Goal: Information Seeking & Learning: Learn about a topic

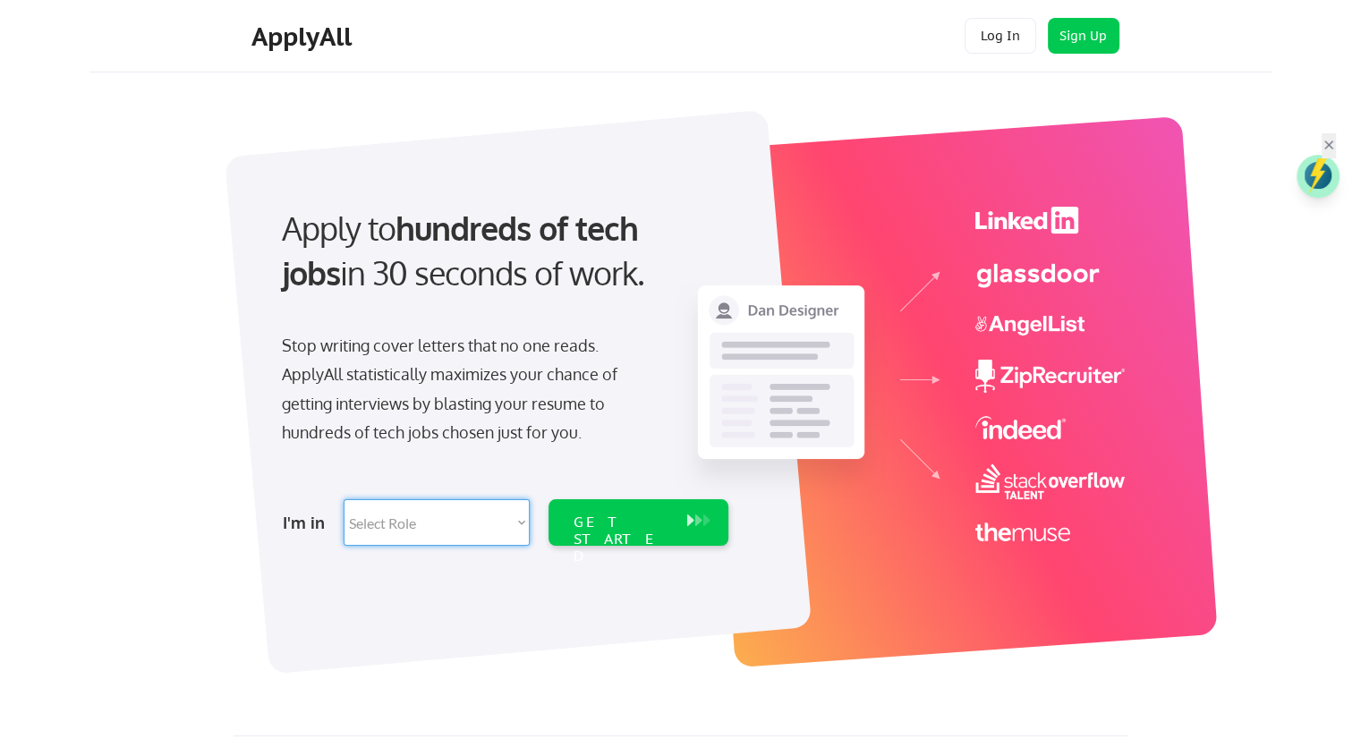
click at [466, 534] on select "Select Role Software Engineering Product Management Customer Success Sales UI/U…" at bounding box center [437, 522] width 186 height 47
select select ""technical_project_program_mgmt""
click at [344, 499] on select "Select Role Software Engineering Product Management Customer Success Sales UI/U…" at bounding box center [437, 522] width 186 height 47
select select ""technical_project_program_mgmt""
click at [657, 520] on div "GET STARTED" at bounding box center [622, 540] width 96 height 52
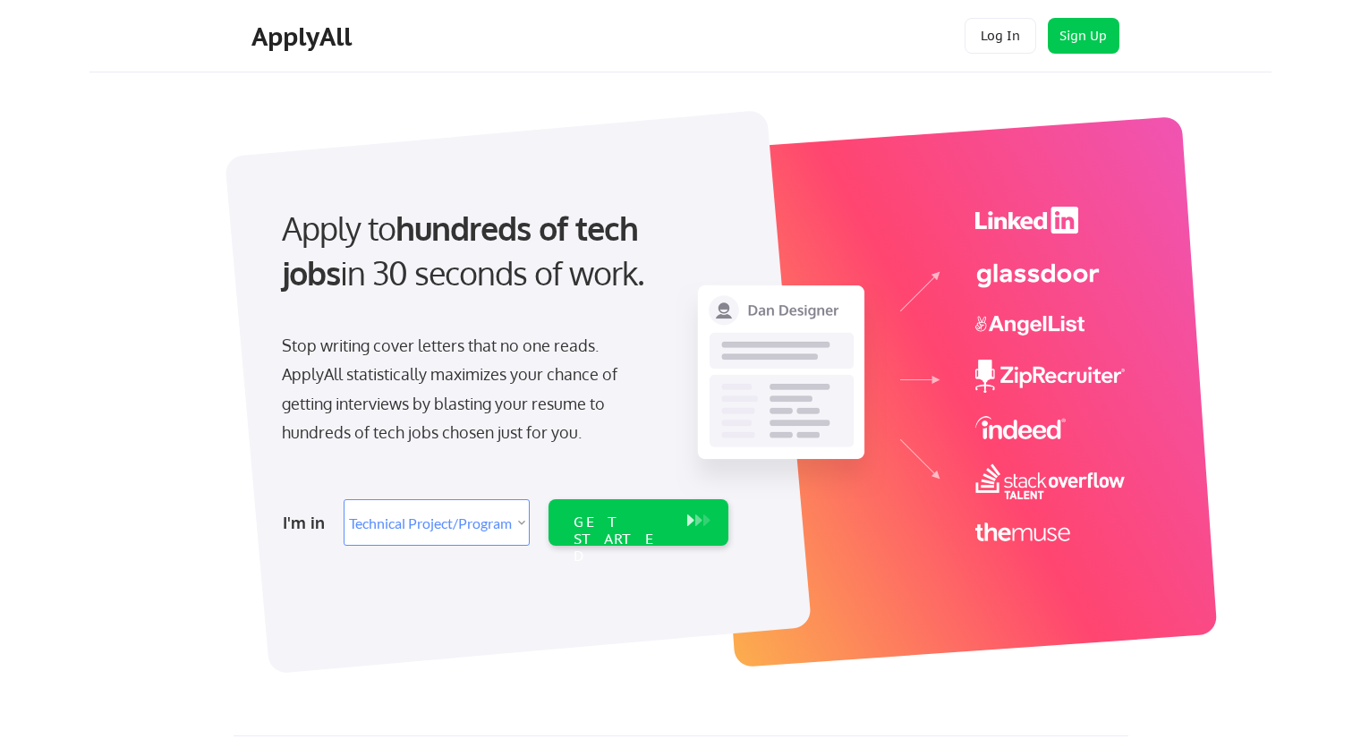
select select ""technical_project_program_mgmt""
click at [184, 370] on div "Apply to hundreds of tech jobs in 30 seconds of work. Stop writing cover letter…" at bounding box center [693, 382] width 1156 height 593
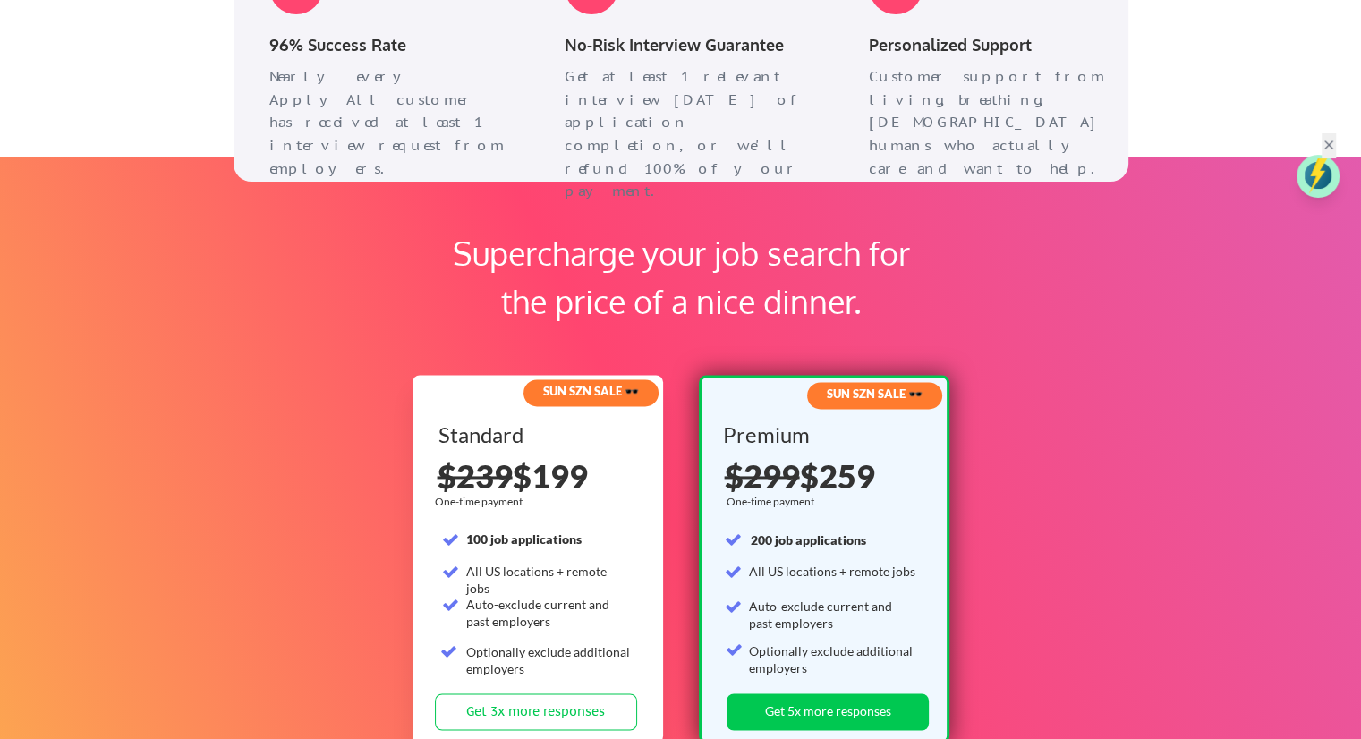
scroll to position [2685, 0]
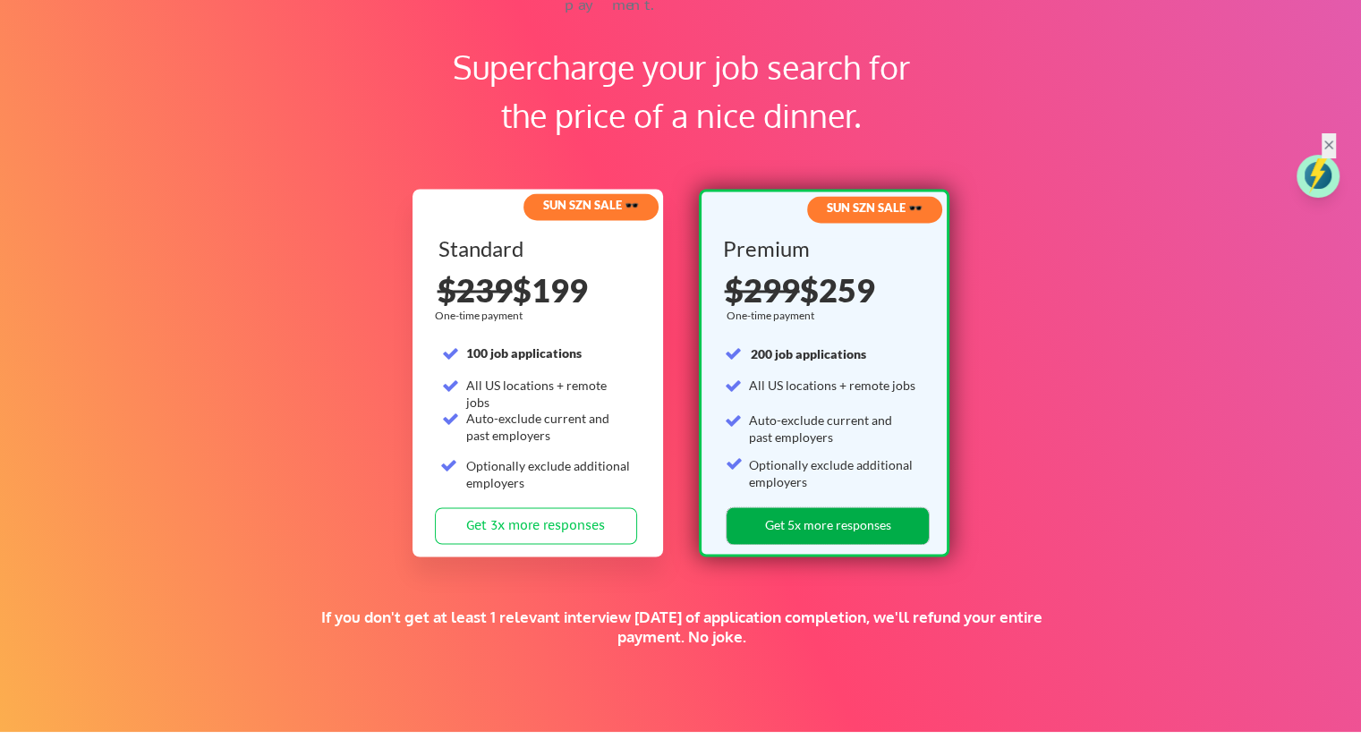
click at [780, 532] on button "Get 5x more responses" at bounding box center [828, 526] width 202 height 37
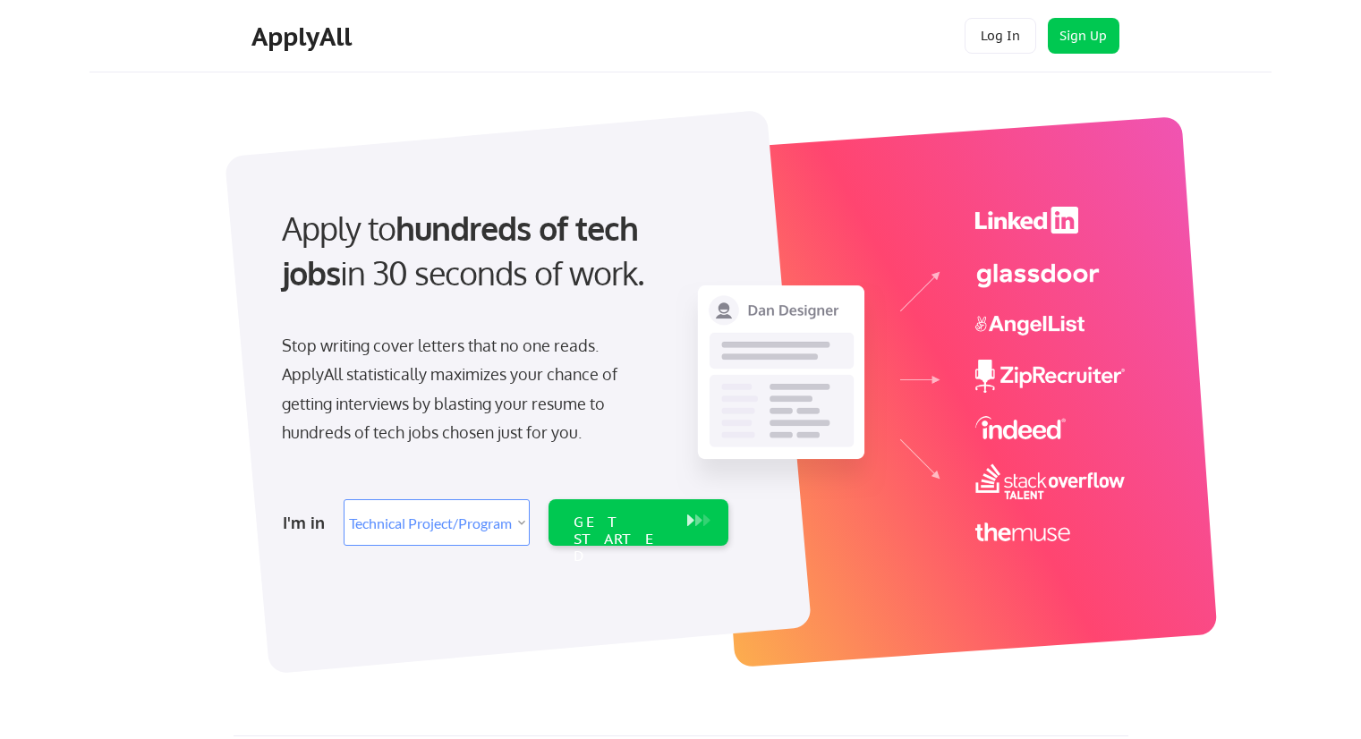
select select ""technical_project_program_mgmt""
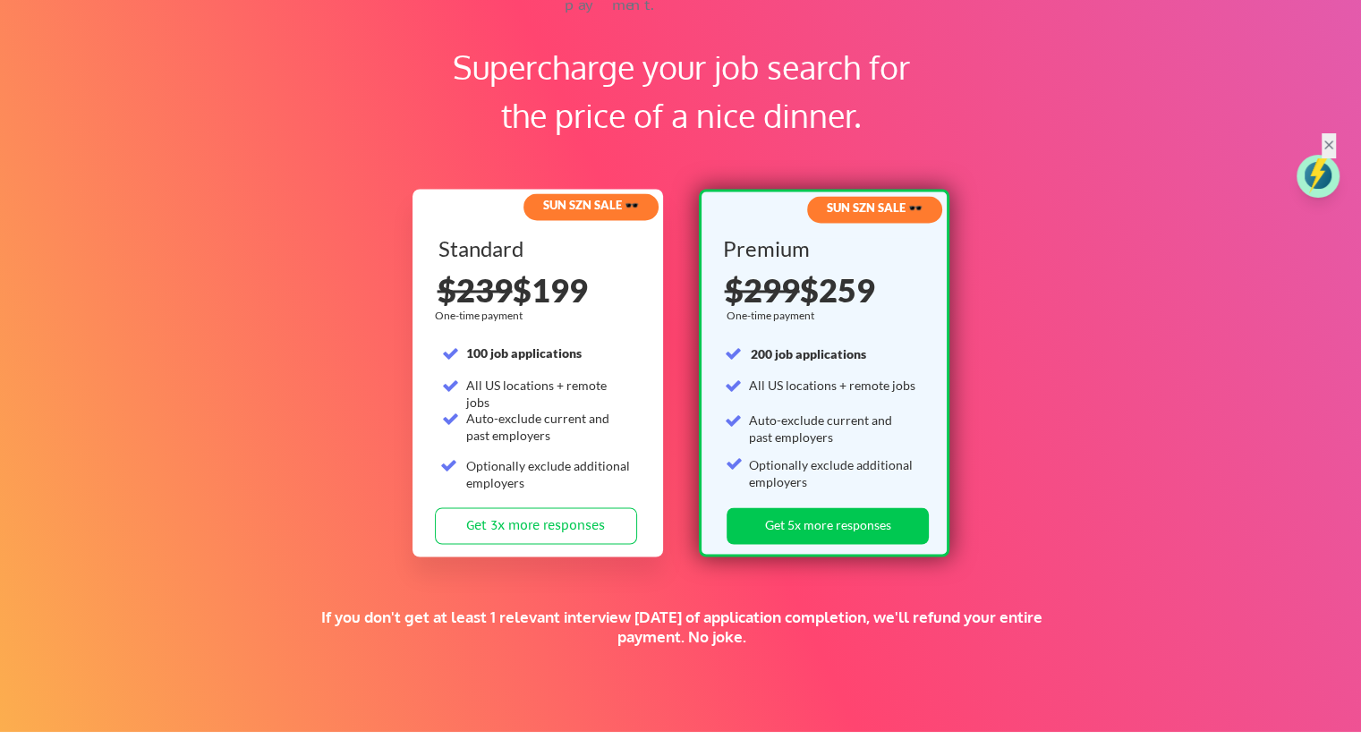
click at [227, 199] on div "Supercharge your job search for the price of a nice dinner. SUN SZN SALE 🕶️ Sta…" at bounding box center [680, 351] width 1361 height 762
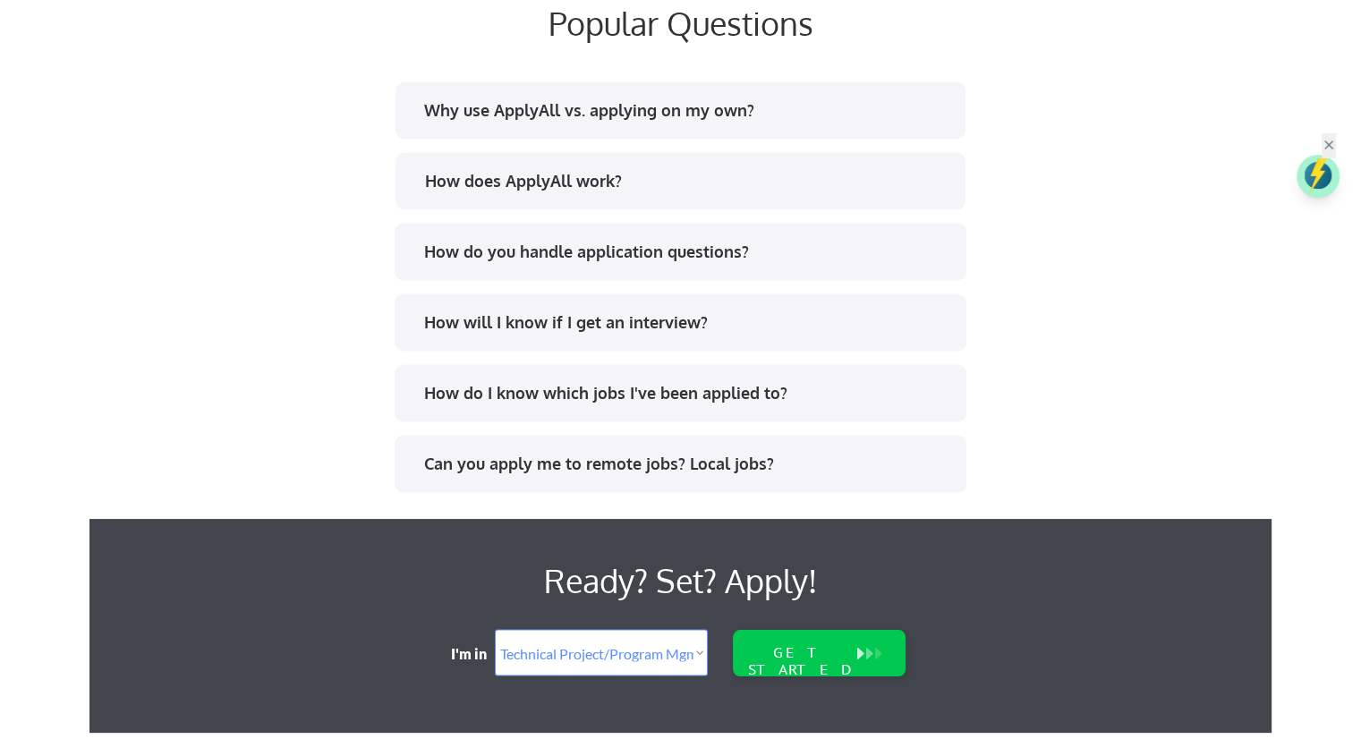
scroll to position [3473, 0]
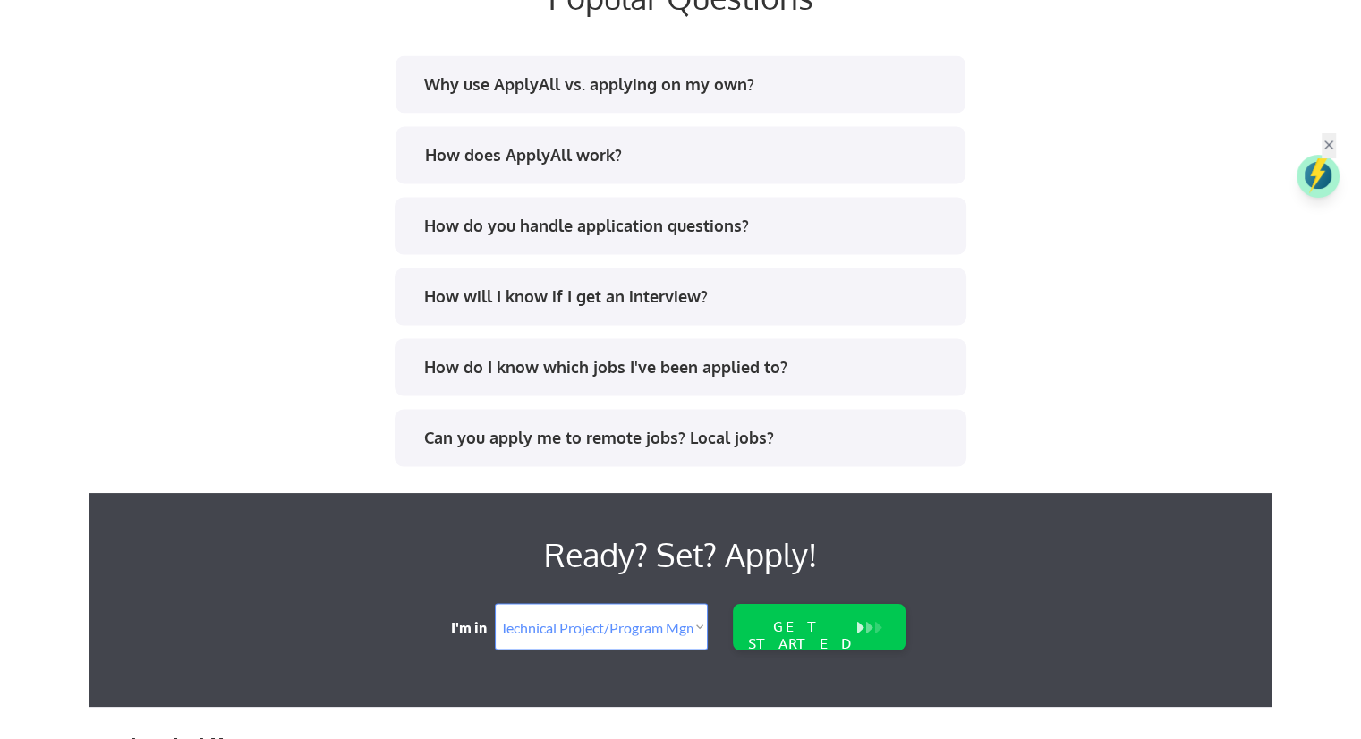
click at [655, 94] on div "Why use ApplyAll vs. applying on my own?" at bounding box center [685, 84] width 525 height 22
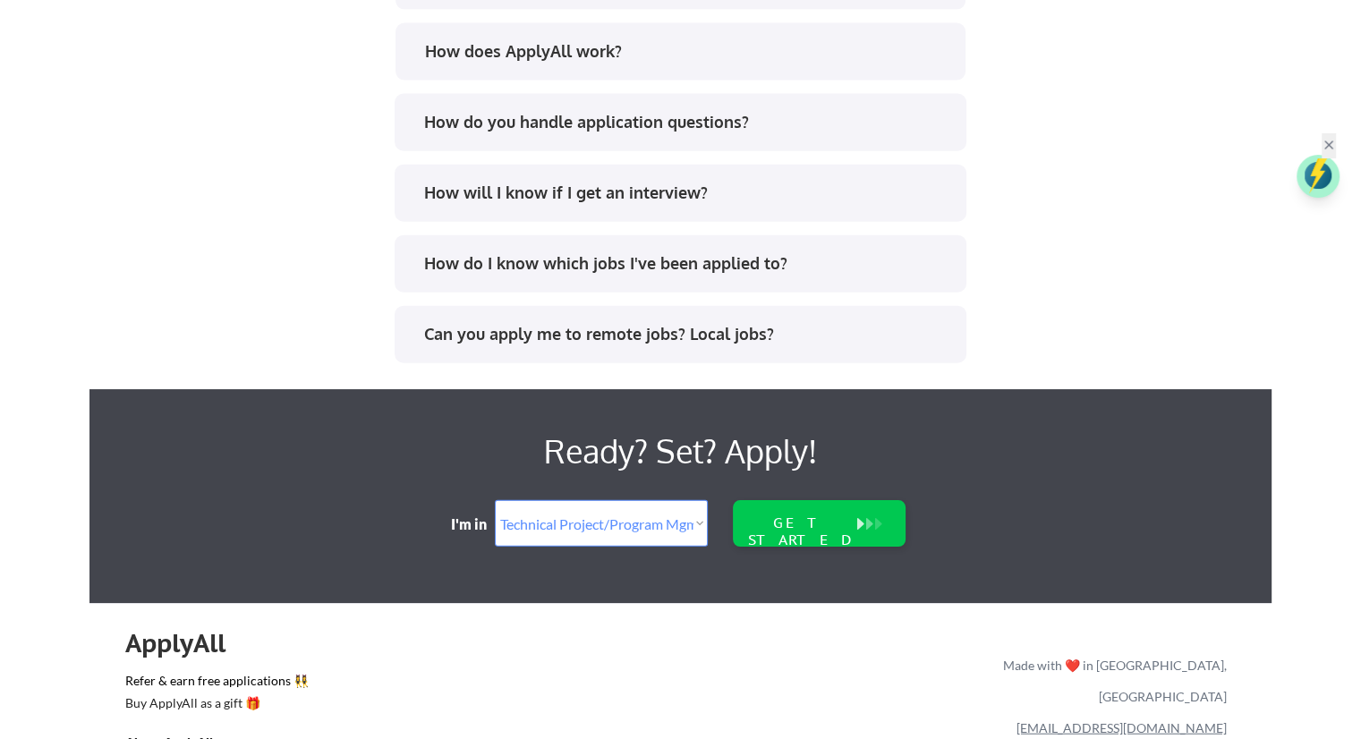
scroll to position [4153, 0]
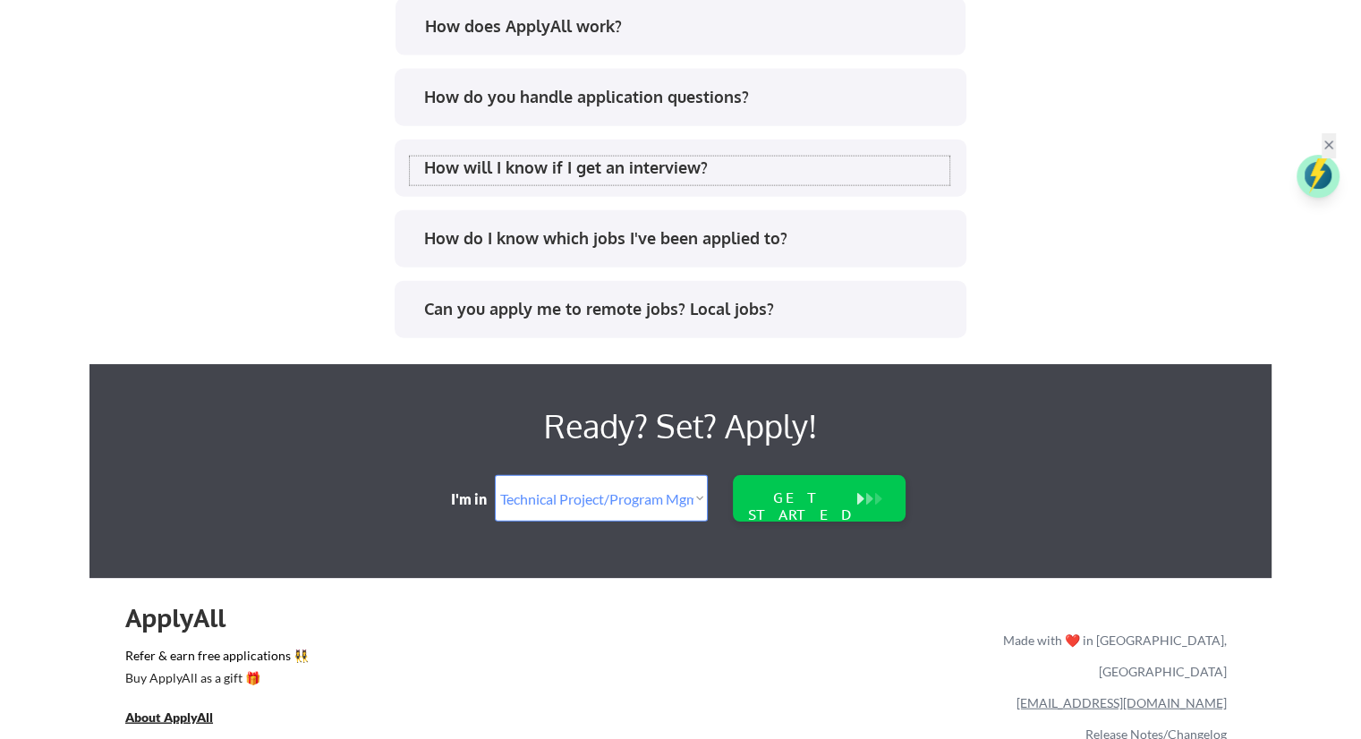
click at [630, 157] on div "How will I know if I get an interview?" at bounding box center [686, 168] width 525 height 22
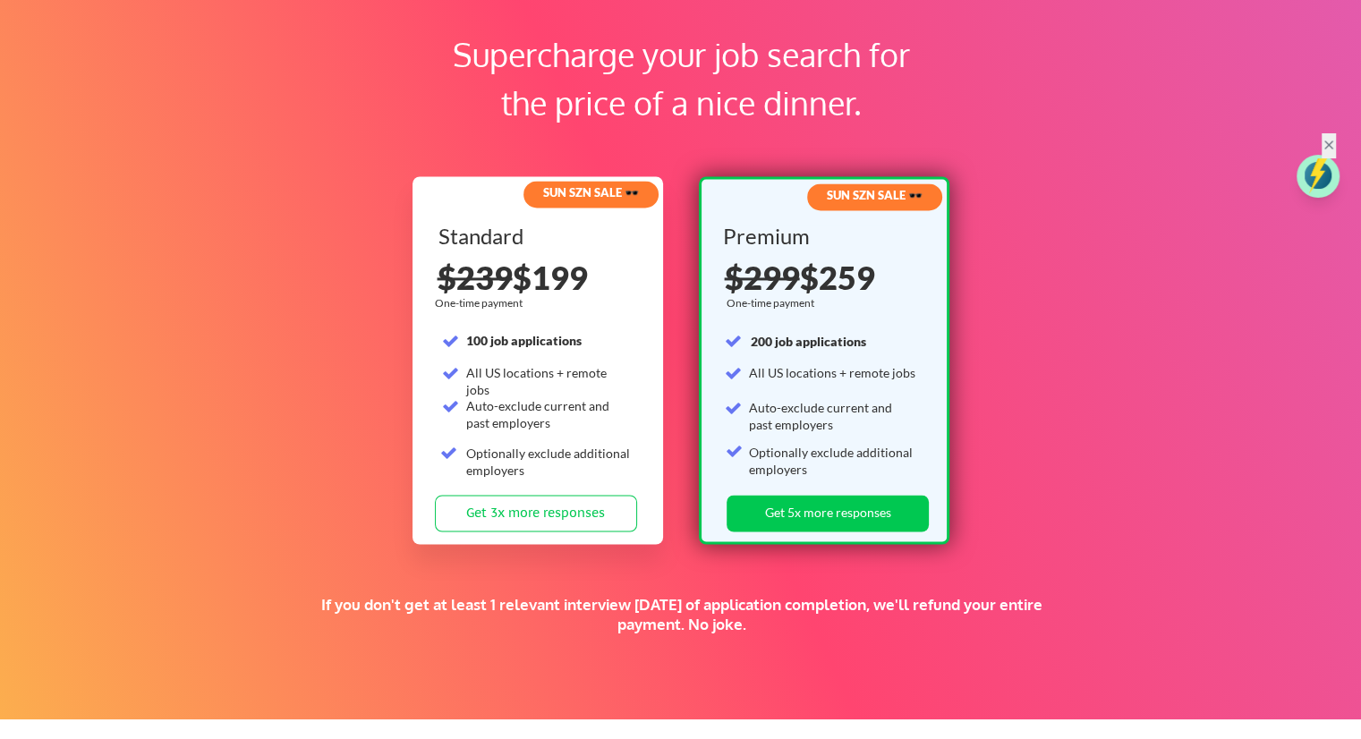
scroll to position [2649, 0]
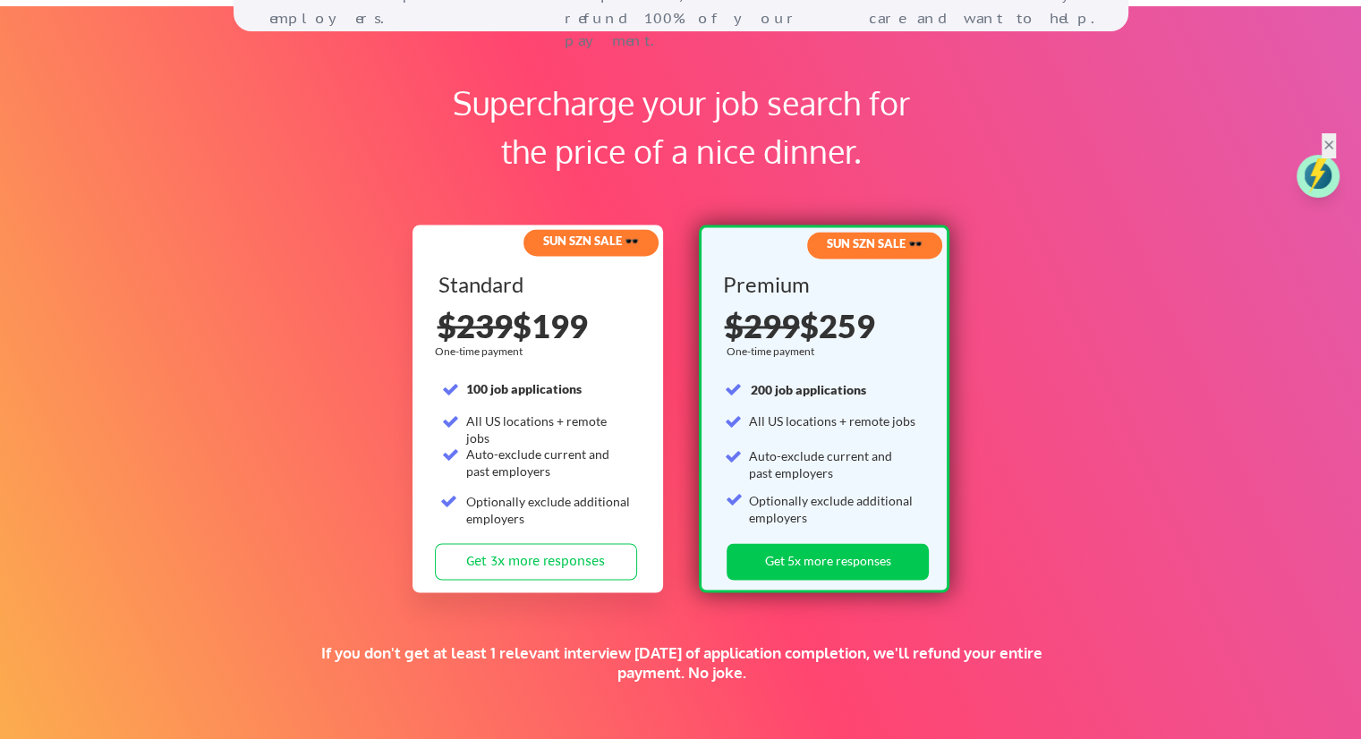
select select ""PLACEHOLDER_1427118222253""
